Goal: Information Seeking & Learning: Learn about a topic

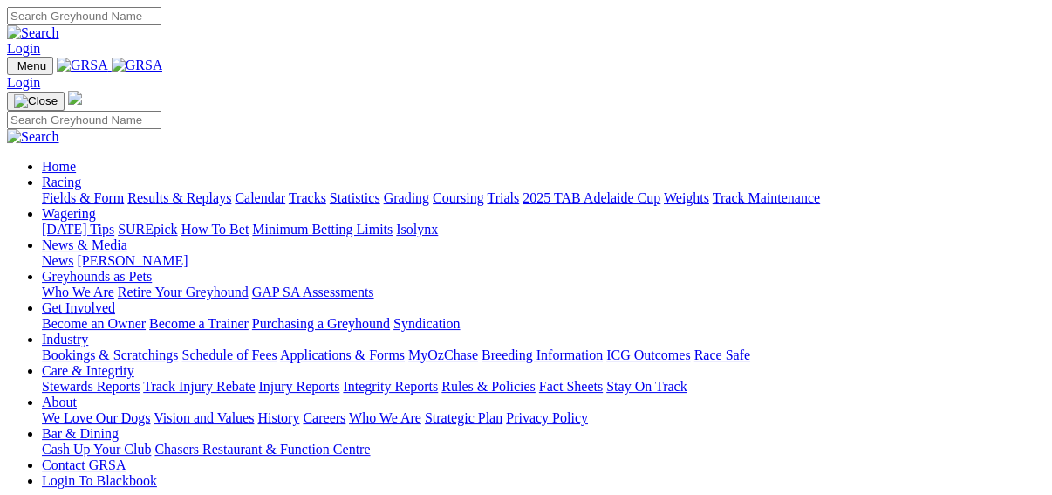
click at [46, 190] on link "Fields & Form" at bounding box center [83, 197] width 82 height 15
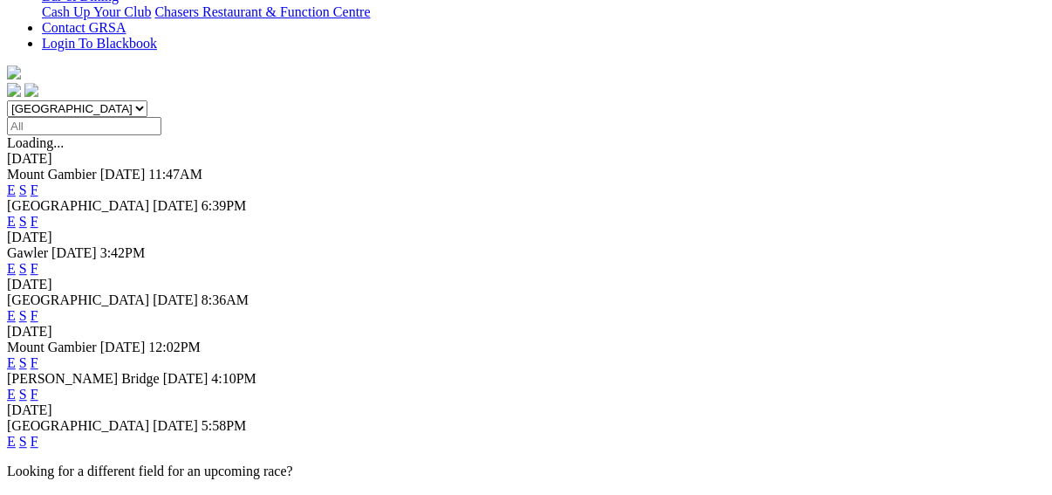
scroll to position [489, 0]
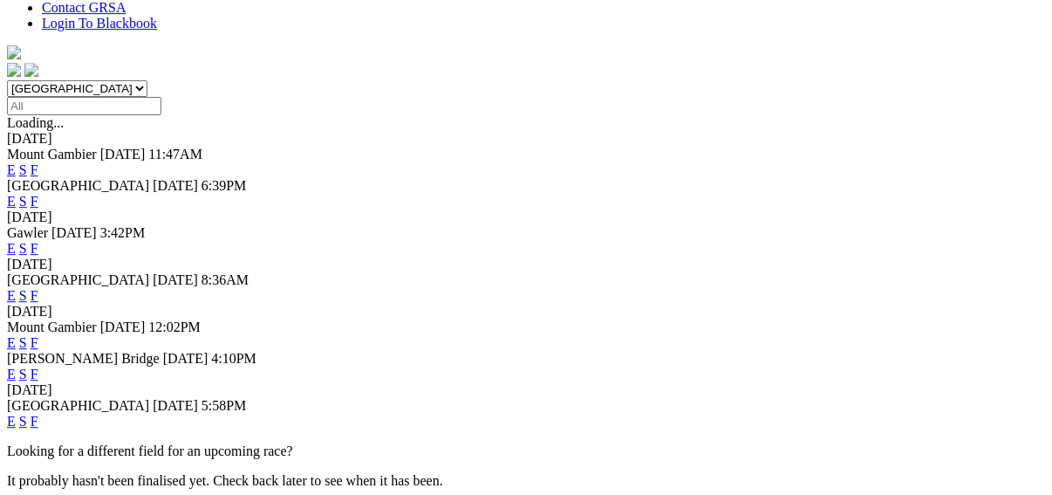
click at [38, 414] on link "F" at bounding box center [35, 421] width 8 height 15
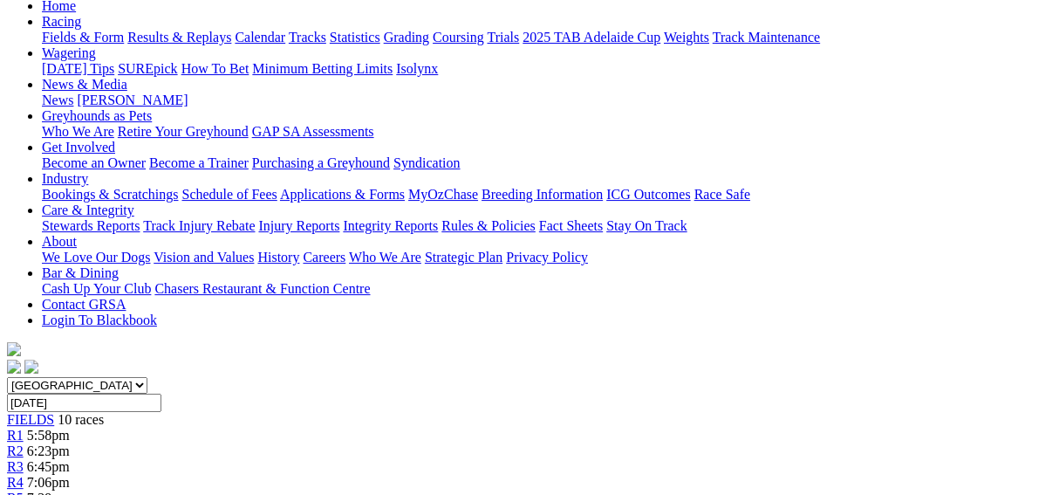
scroll to position [140, 0]
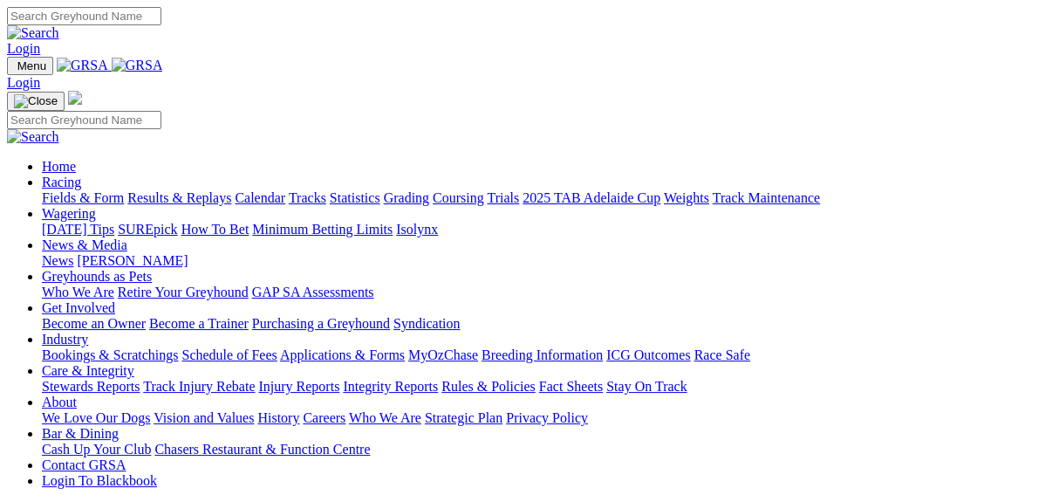
click at [45, 190] on link "Fields & Form" at bounding box center [83, 197] width 82 height 15
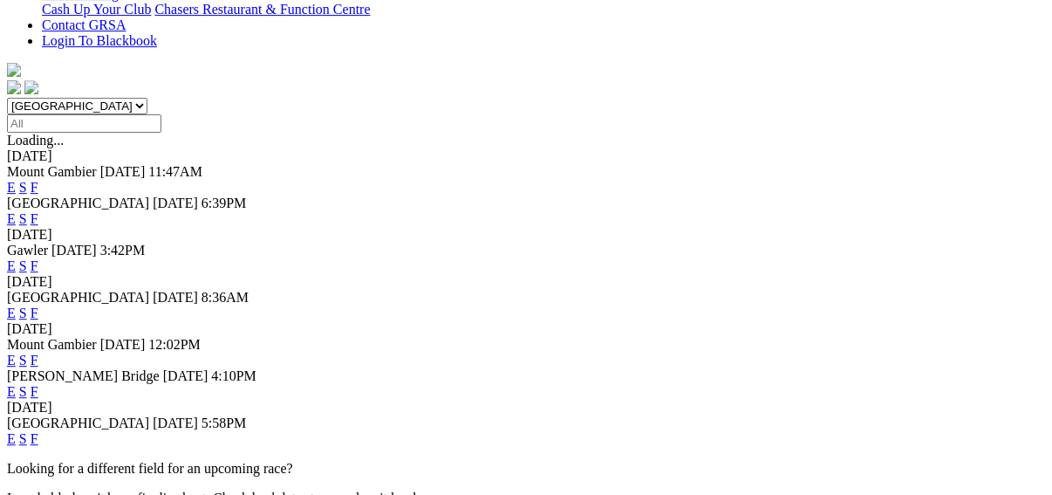
scroll to position [559, 0]
